Goal: Task Accomplishment & Management: Use online tool/utility

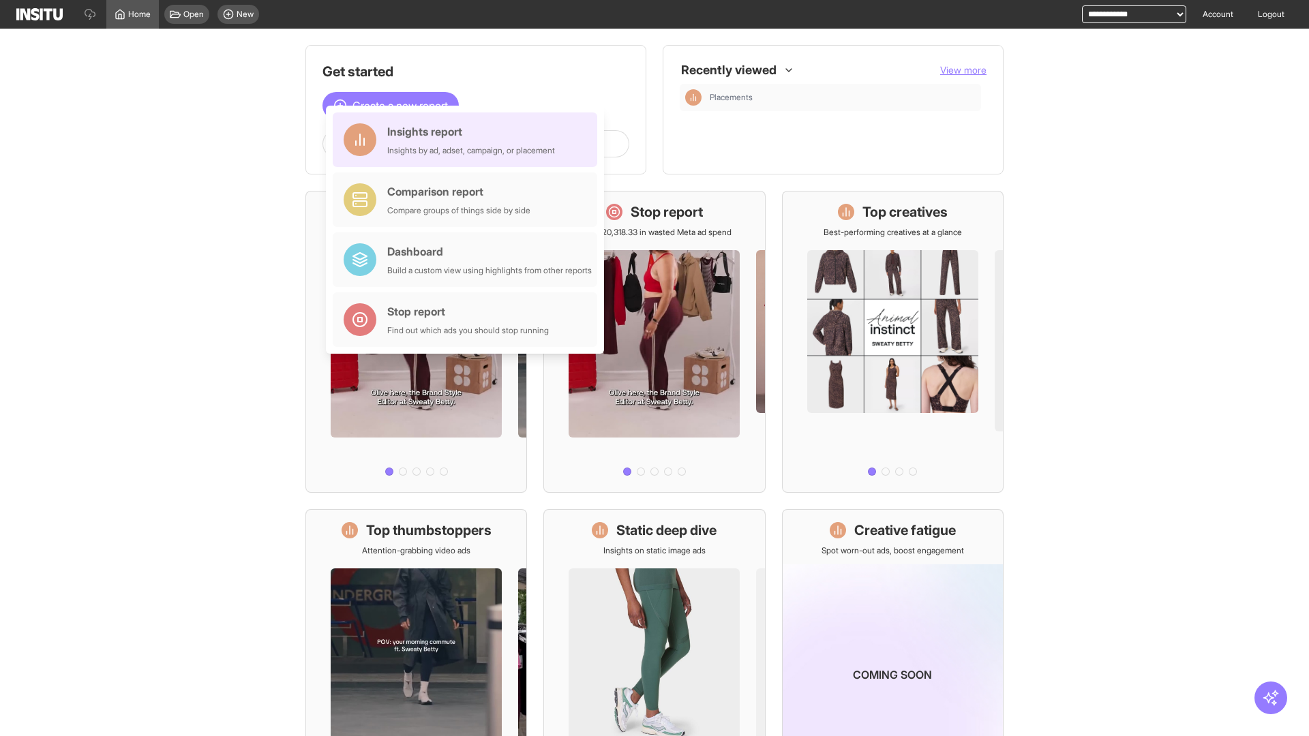
click at [468, 140] on div "Insights report Insights by ad, adset, campaign, or placement" at bounding box center [471, 139] width 168 height 33
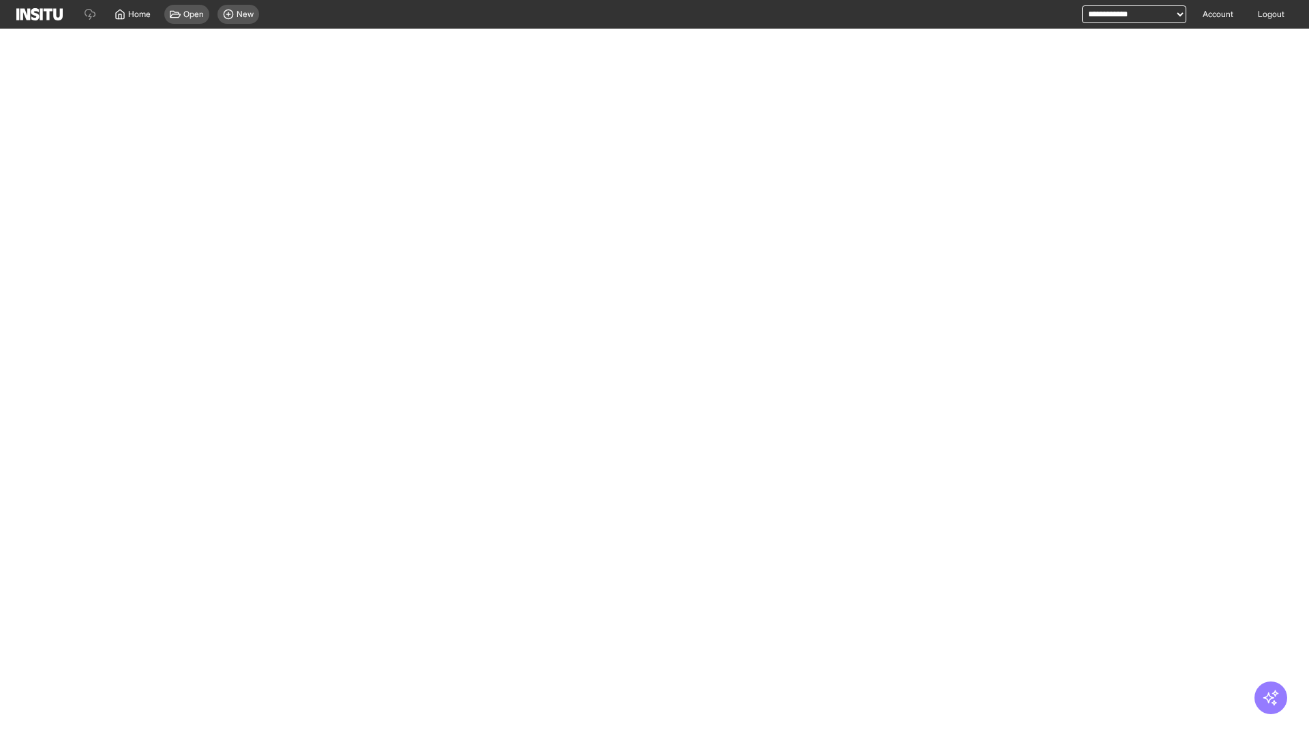
select select "**"
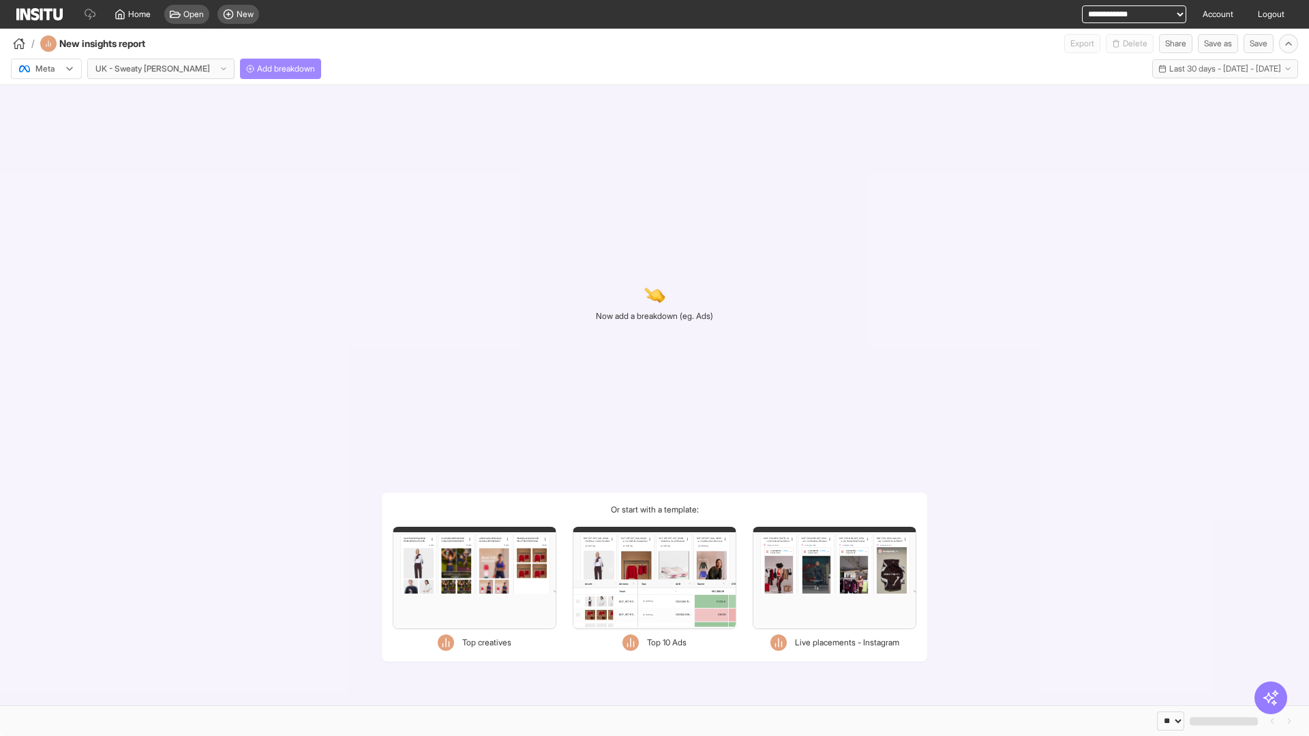
click at [257, 69] on span "Add breakdown" at bounding box center [286, 68] width 58 height 11
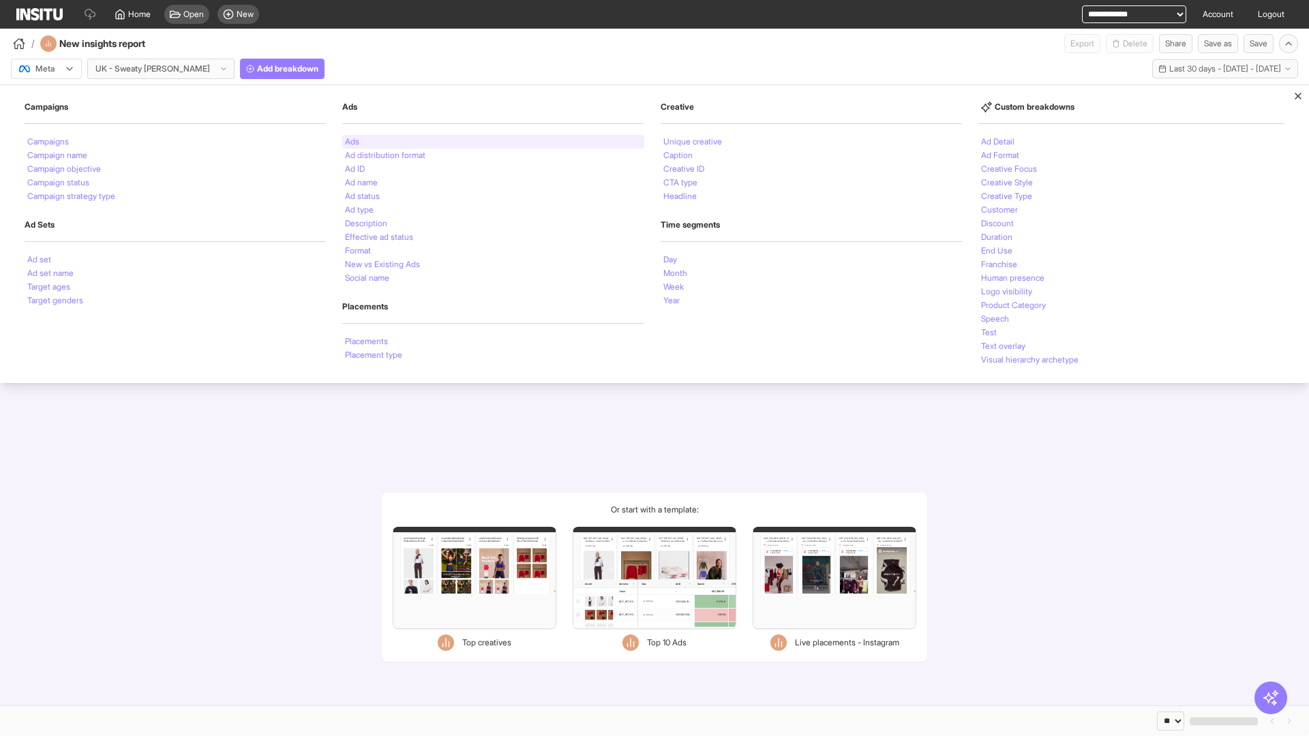
click at [350, 142] on li "Ads" at bounding box center [352, 142] width 14 height 8
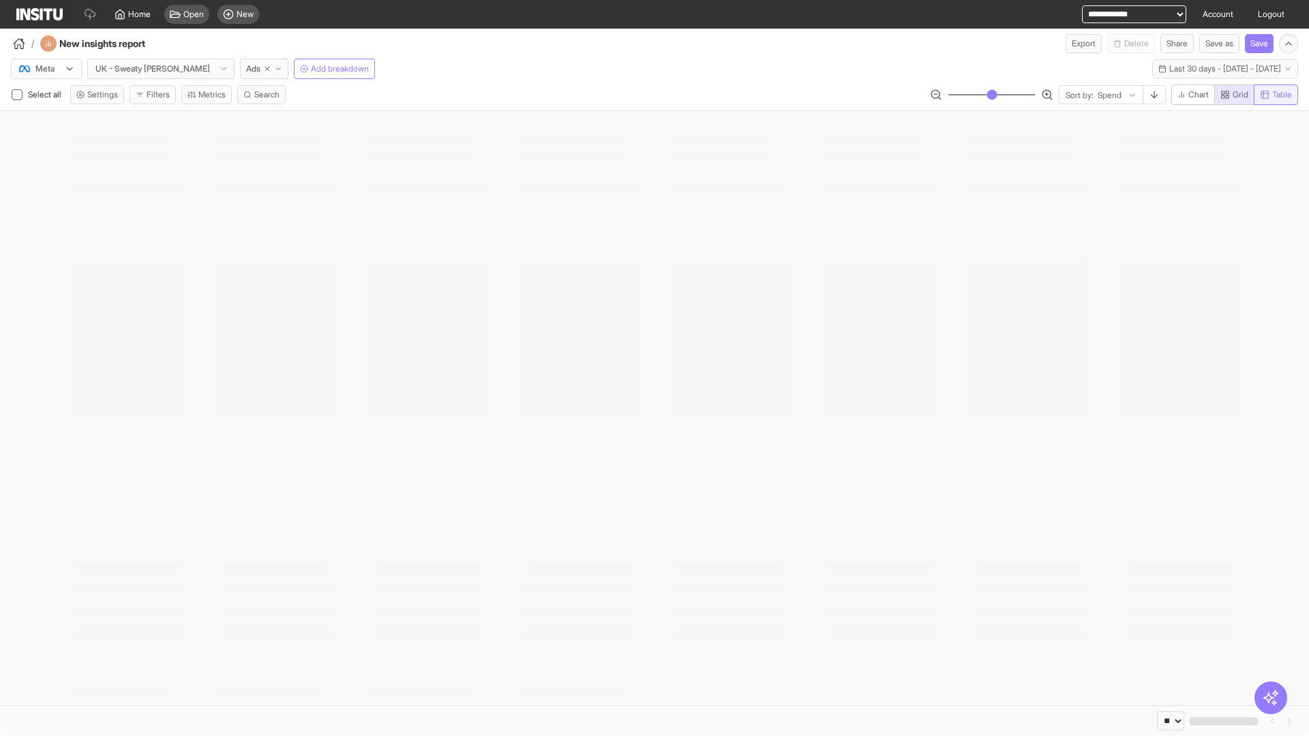
click at [1275, 95] on span "Table" at bounding box center [1282, 94] width 20 height 11
click at [1154, 95] on line "button" at bounding box center [1154, 94] width 0 height 6
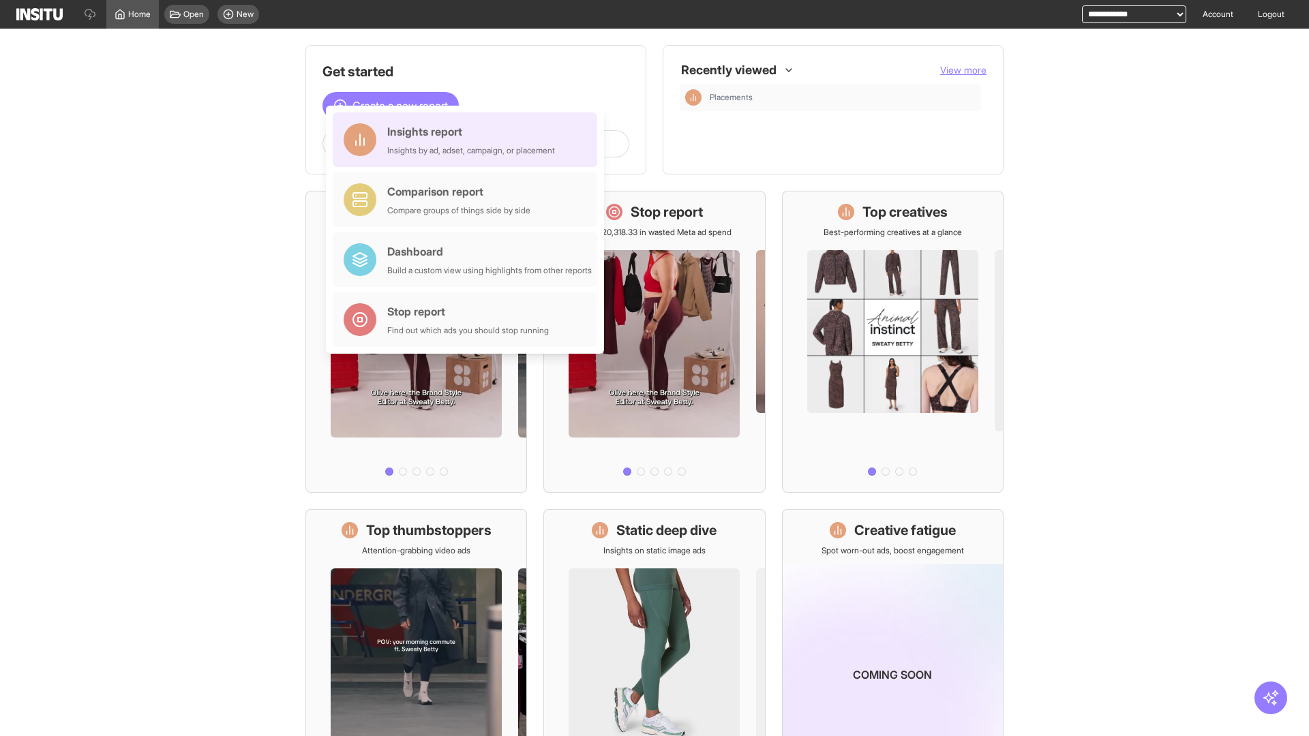
click at [468, 140] on div "Insights report Insights by ad, adset, campaign, or placement" at bounding box center [471, 139] width 168 height 33
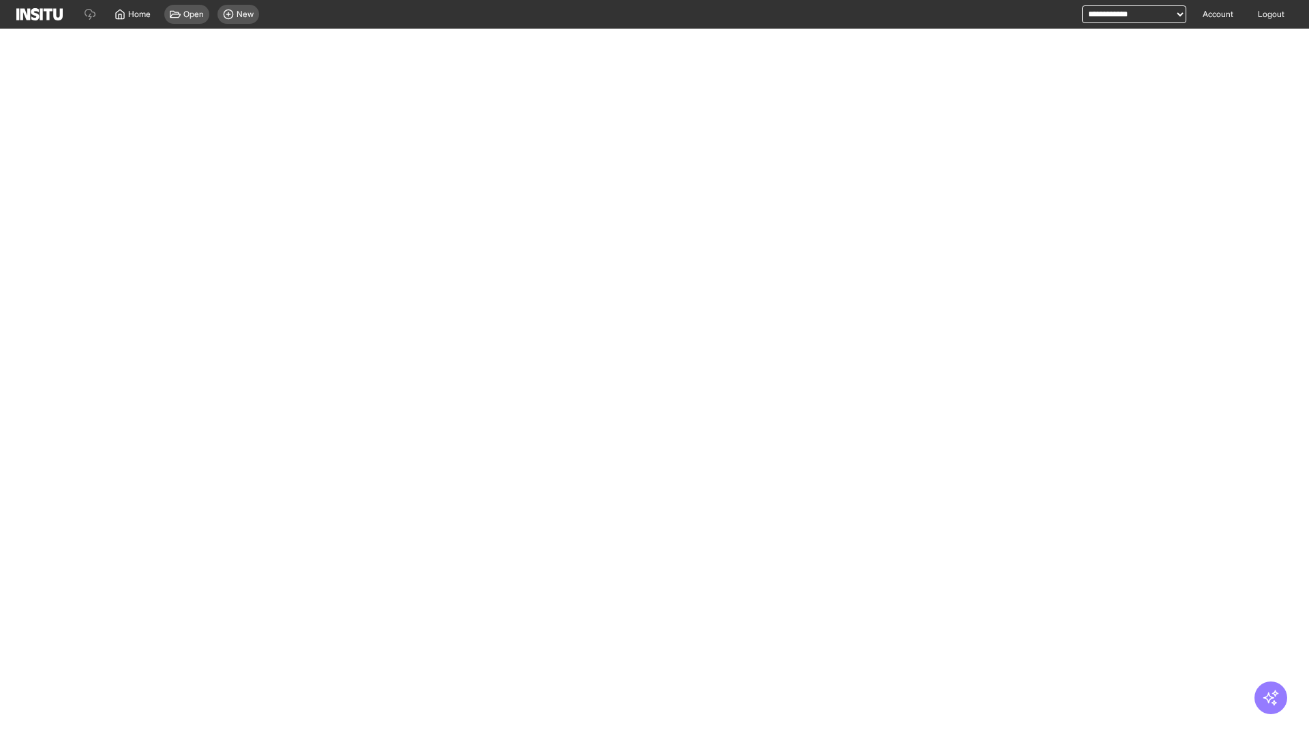
select select "**"
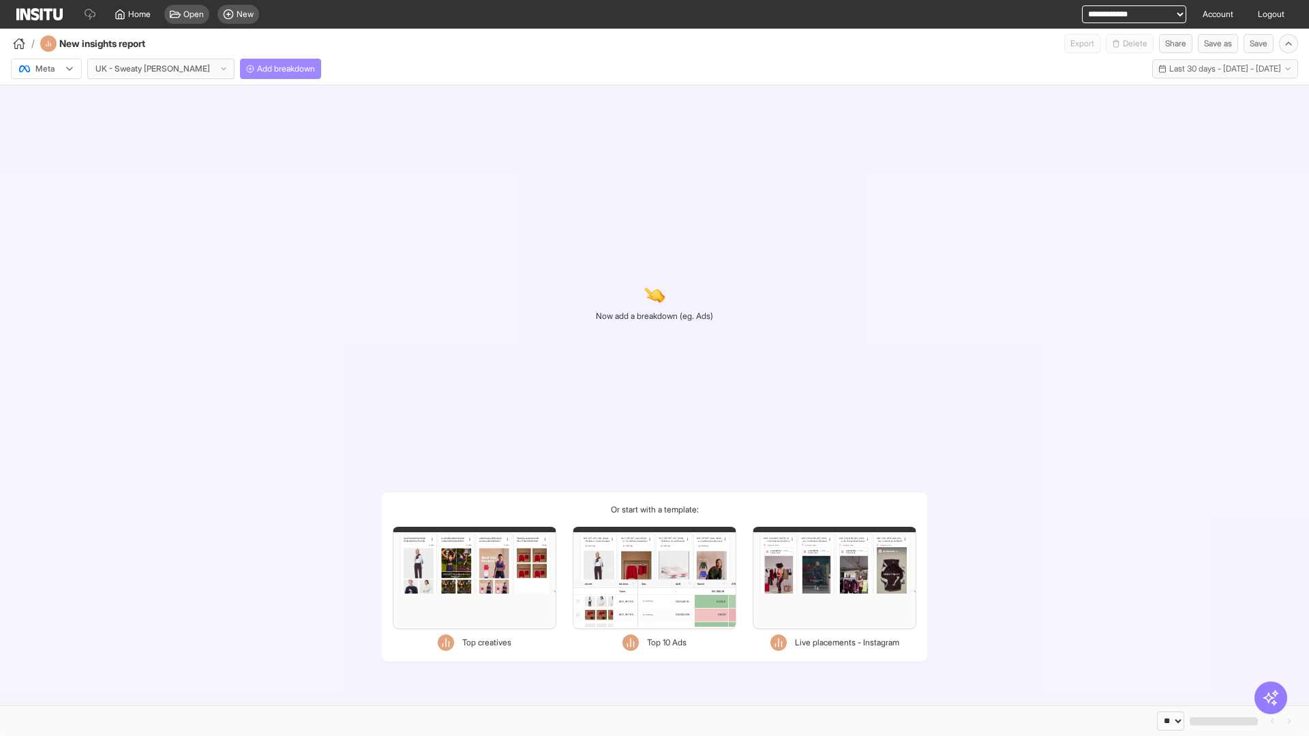
click at [257, 69] on span "Add breakdown" at bounding box center [286, 68] width 58 height 11
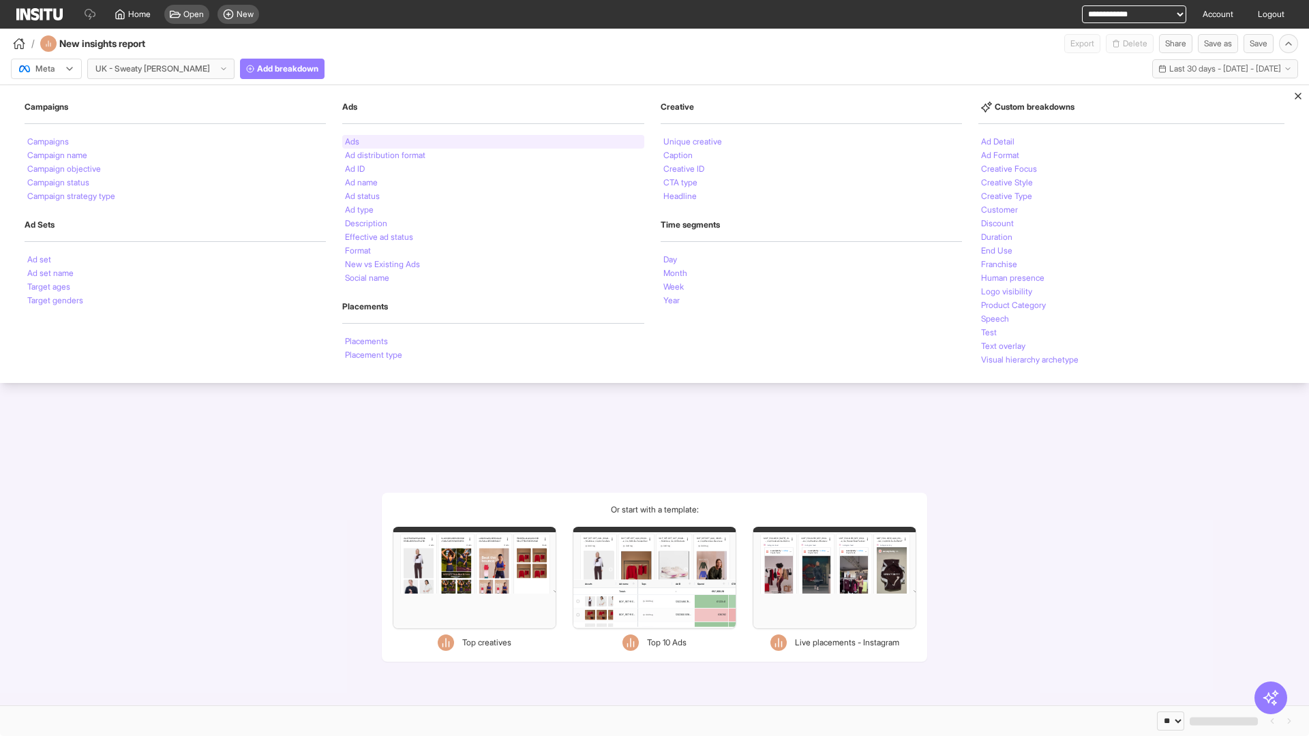
click at [350, 142] on li "Ads" at bounding box center [352, 142] width 14 height 8
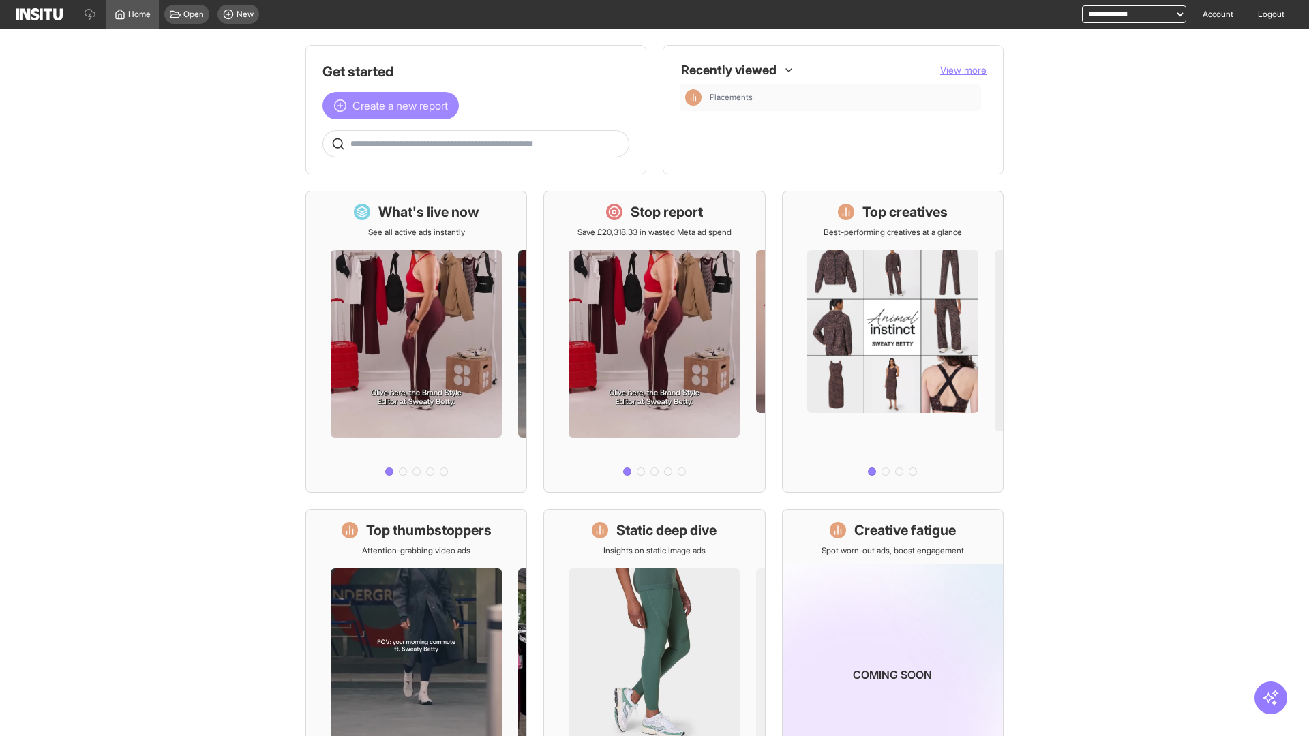
click at [394, 106] on span "Create a new report" at bounding box center [399, 105] width 95 height 16
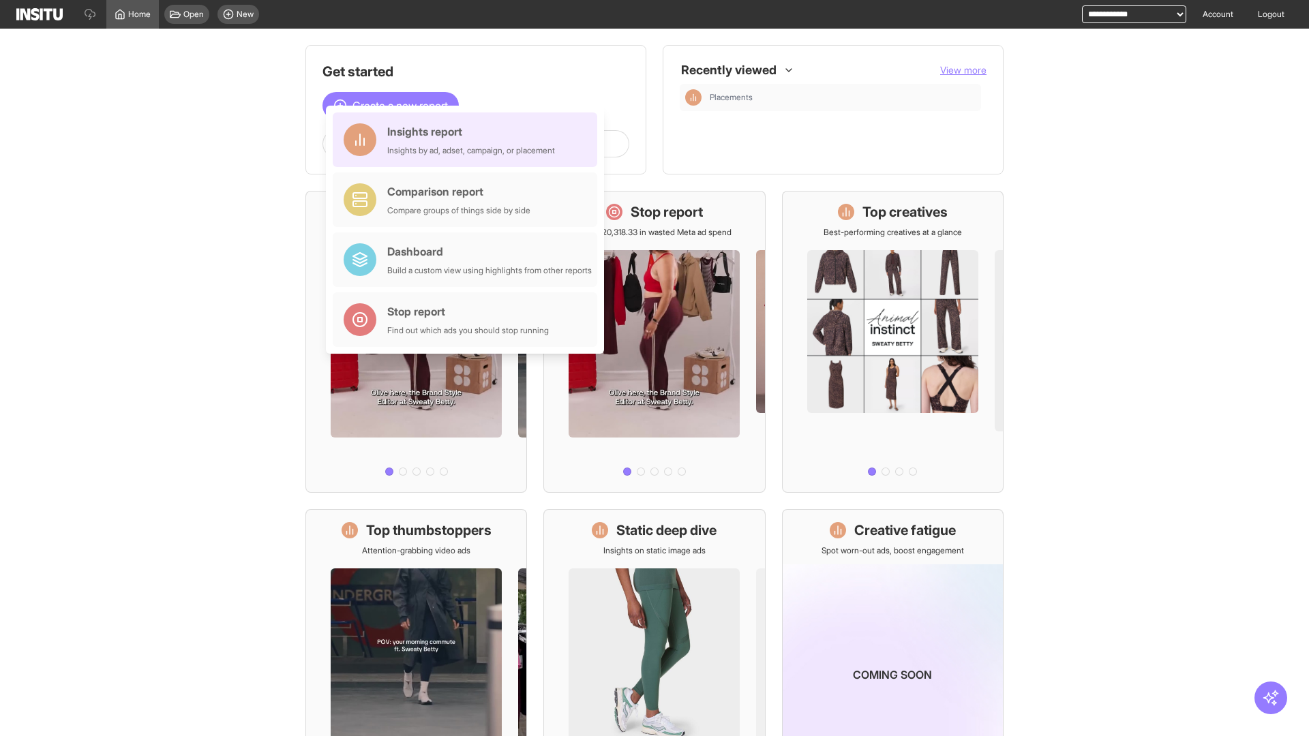
click at [468, 140] on div "Insights report Insights by ad, adset, campaign, or placement" at bounding box center [471, 139] width 168 height 33
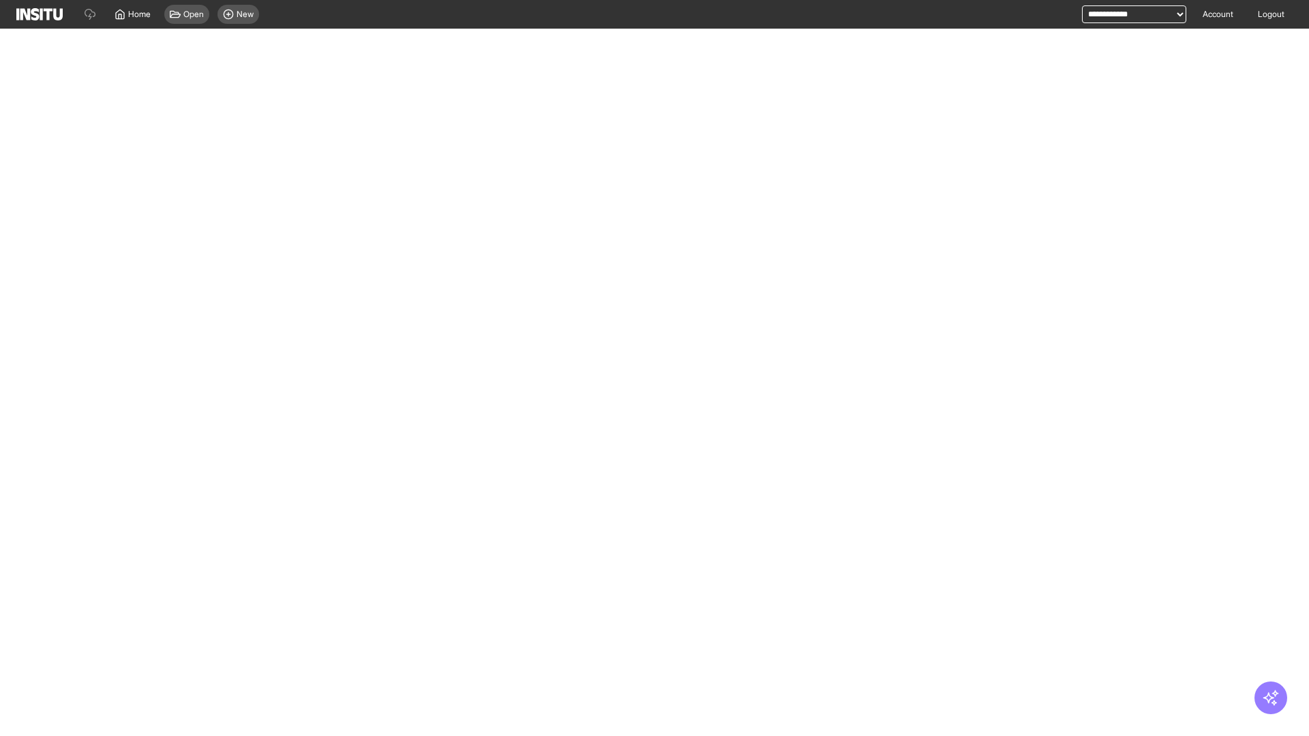
select select "**"
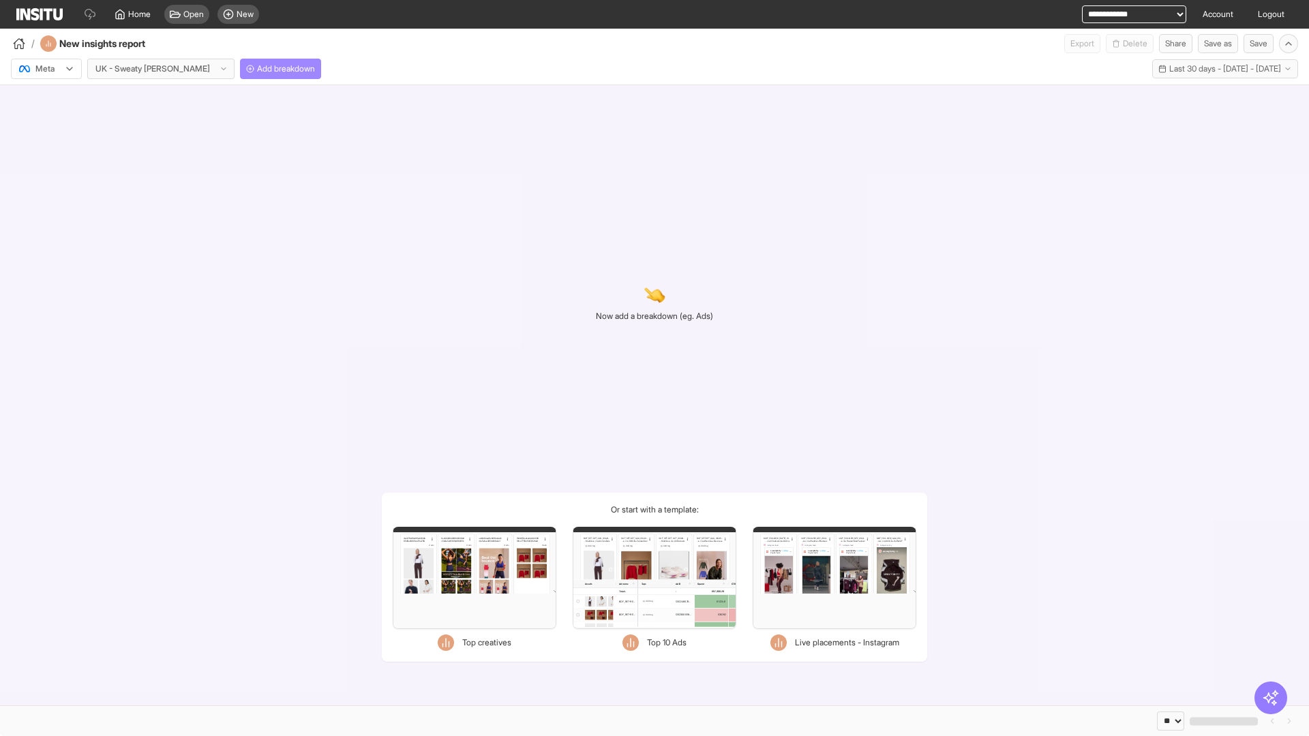
click at [257, 69] on span "Add breakdown" at bounding box center [286, 68] width 58 height 11
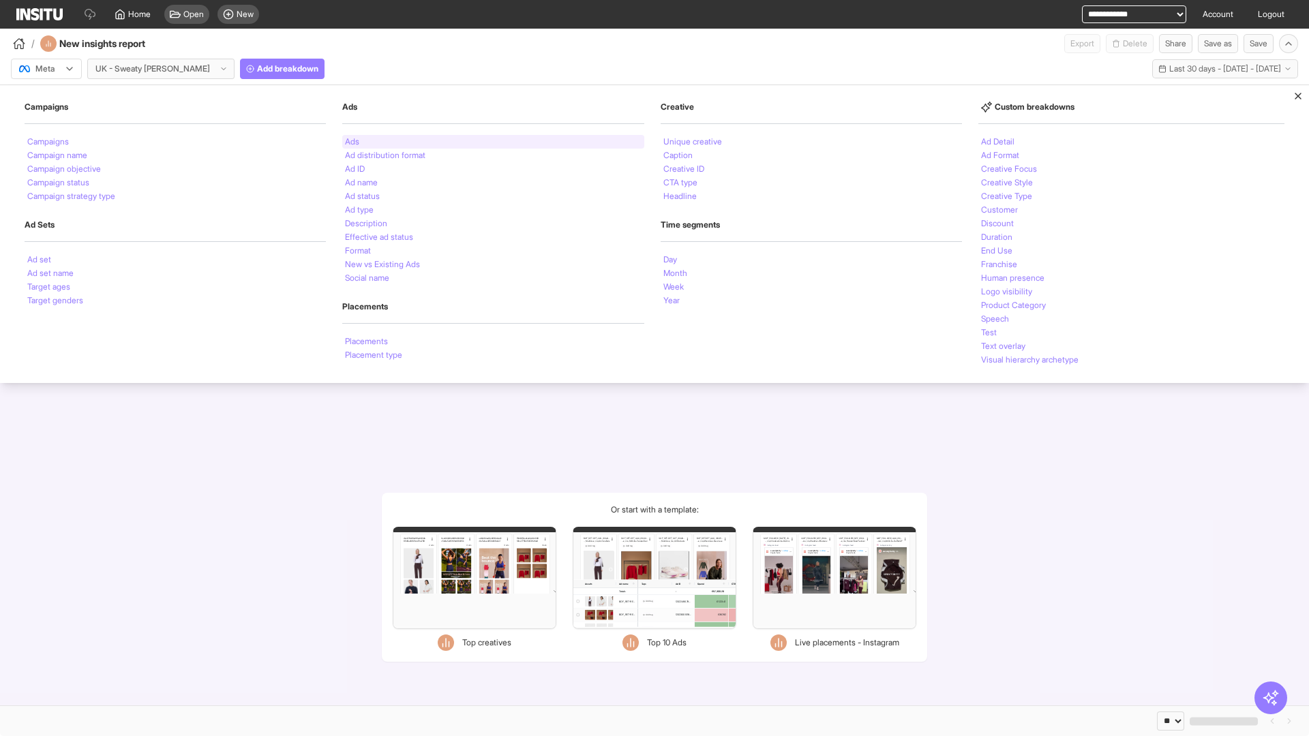
click at [350, 142] on li "Ads" at bounding box center [352, 142] width 14 height 8
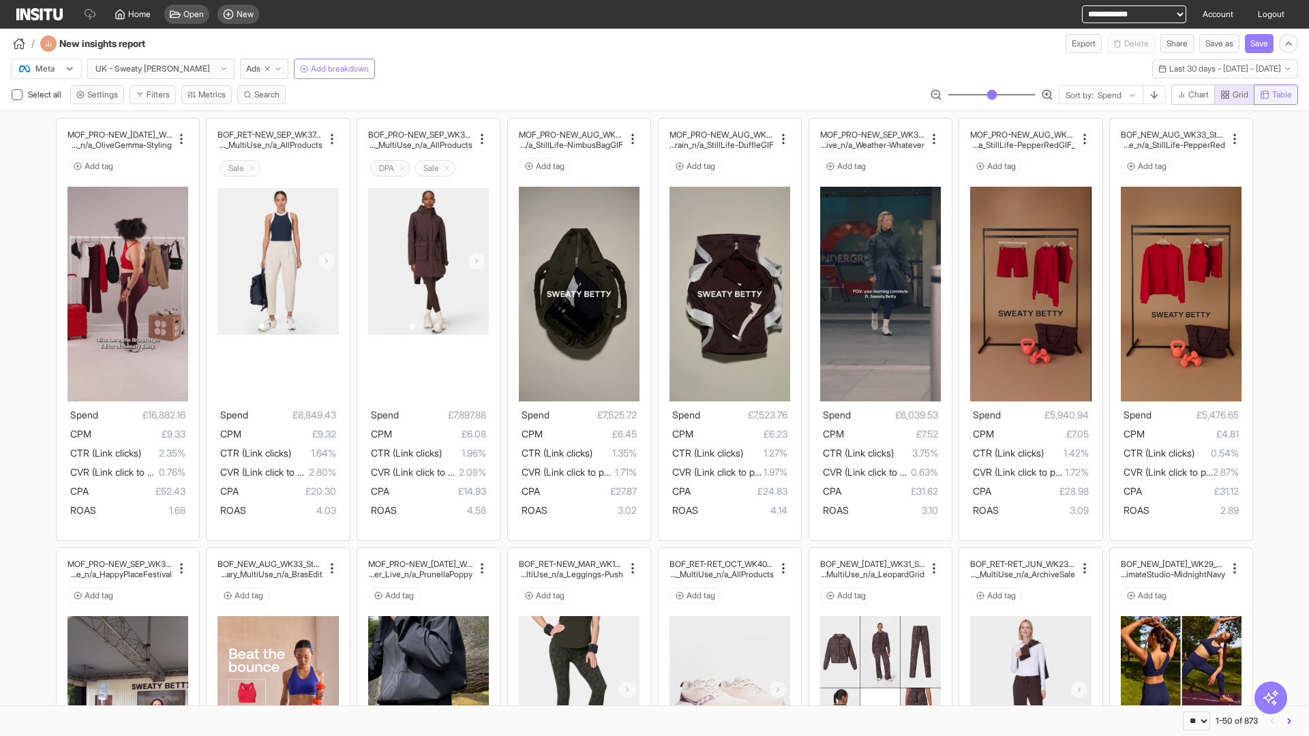
click at [1275, 95] on span "Table" at bounding box center [1282, 94] width 20 height 11
